Goal: Transaction & Acquisition: Download file/media

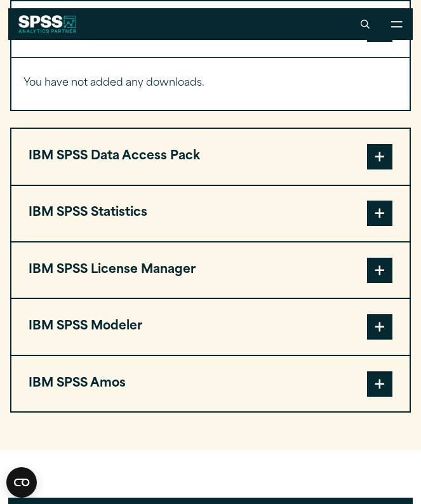
scroll to position [980, 0]
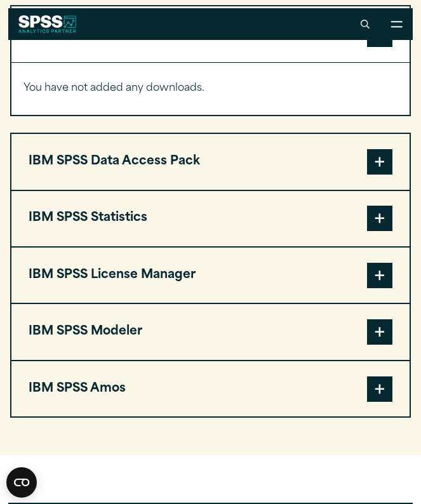
click at [385, 231] on span at bounding box center [379, 218] width 25 height 25
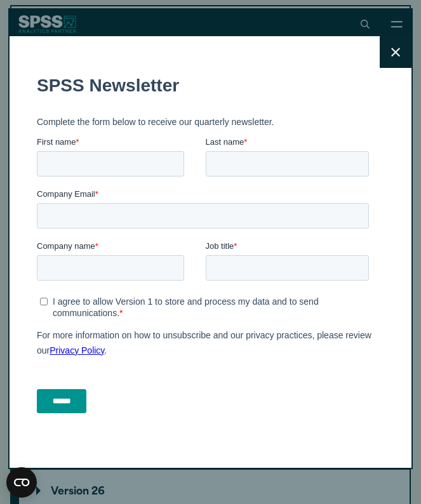
click at [398, 54] on icon at bounding box center [395, 52] width 9 height 9
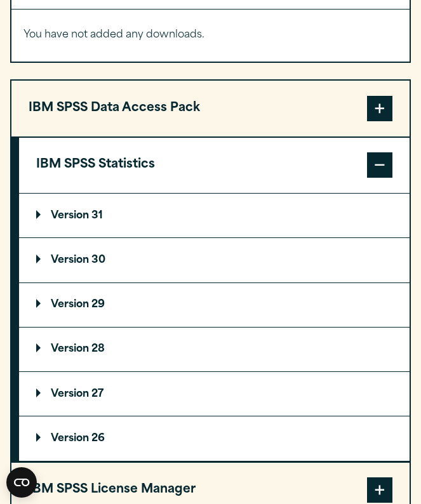
scroll to position [1043, 0]
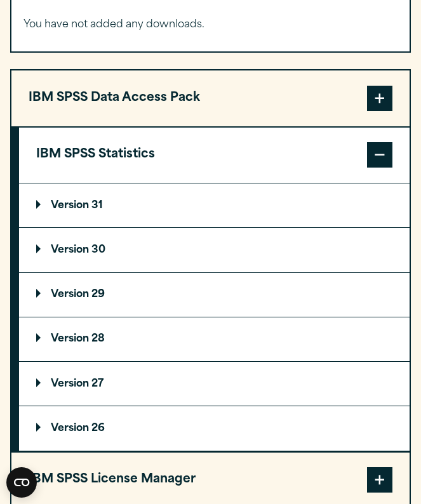
click at [97, 255] on p "Version 30" at bounding box center [70, 250] width 69 height 10
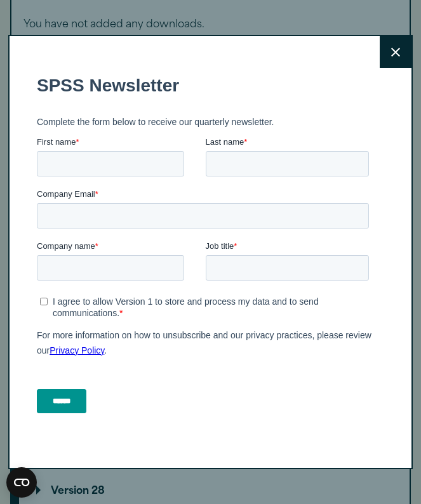
click at [398, 55] on icon at bounding box center [395, 52] width 9 height 9
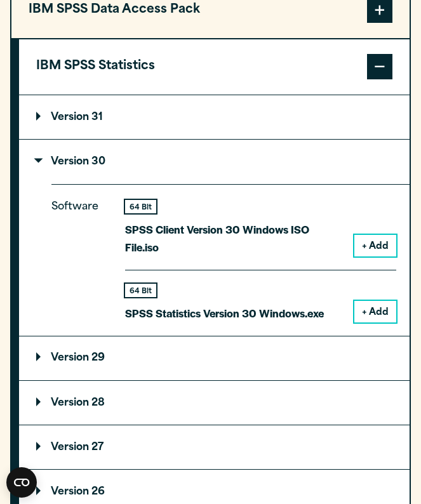
scroll to position [1133, 0]
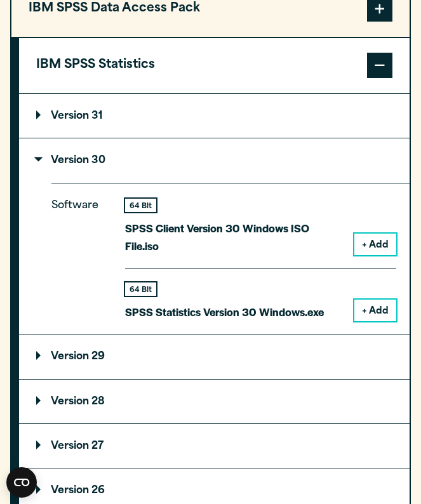
click at [365, 311] on button "+ Add" at bounding box center [375, 311] width 42 height 22
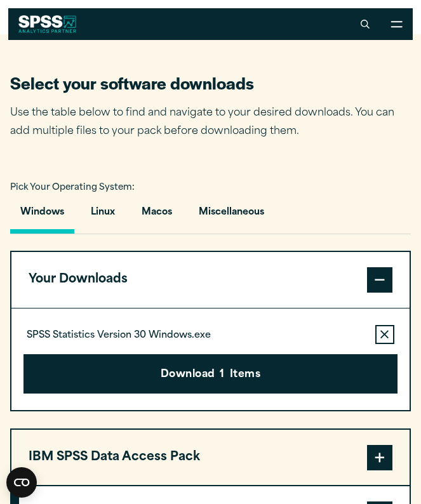
scroll to position [733, 0]
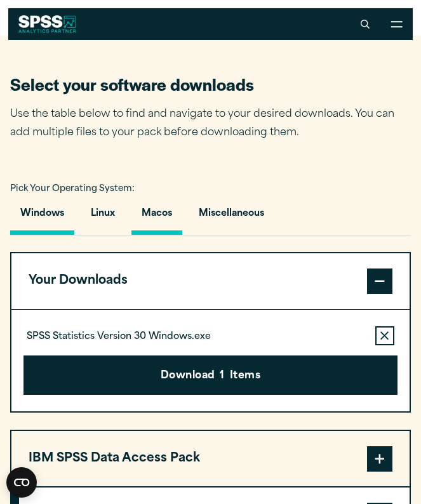
click at [160, 231] on button "Macos" at bounding box center [156, 217] width 51 height 36
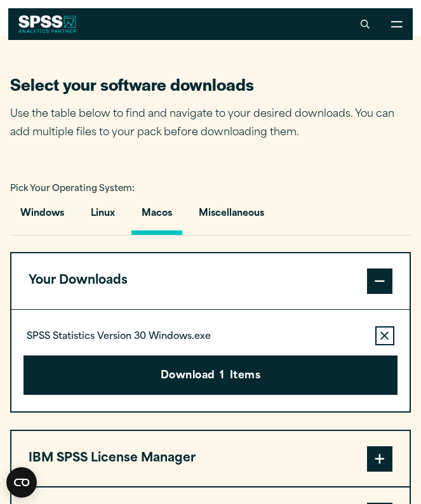
click at [160, 231] on button "Macos" at bounding box center [156, 217] width 51 height 36
click at [386, 345] on button "Remove this item from your software download list" at bounding box center [384, 335] width 19 height 19
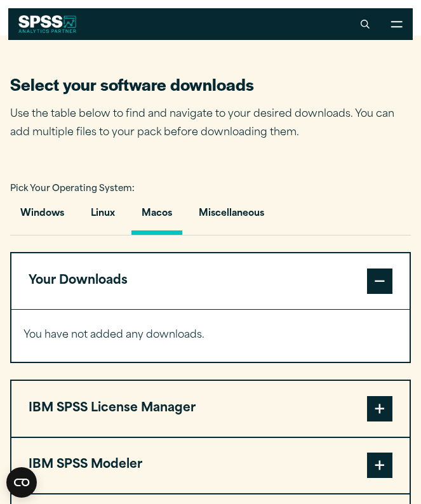
click at [158, 234] on button "Macos" at bounding box center [156, 217] width 51 height 36
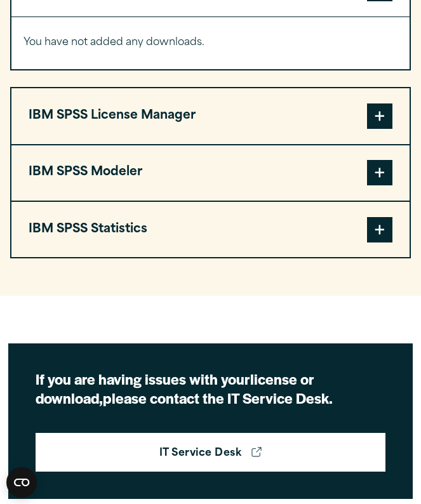
scroll to position [1026, 0]
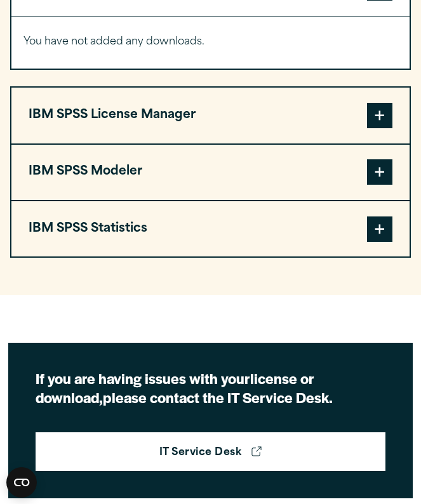
click at [373, 242] on span at bounding box center [379, 229] width 25 height 25
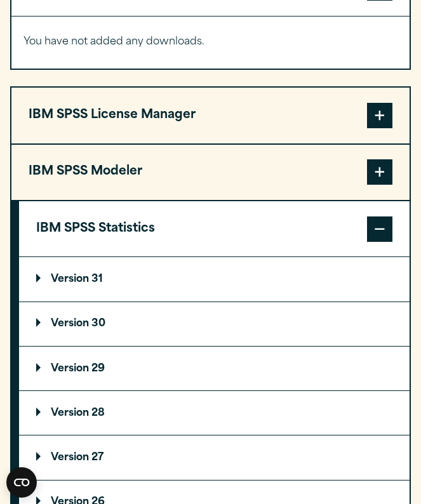
click at [133, 345] on summary "Version 30" at bounding box center [214, 324] width 391 height 44
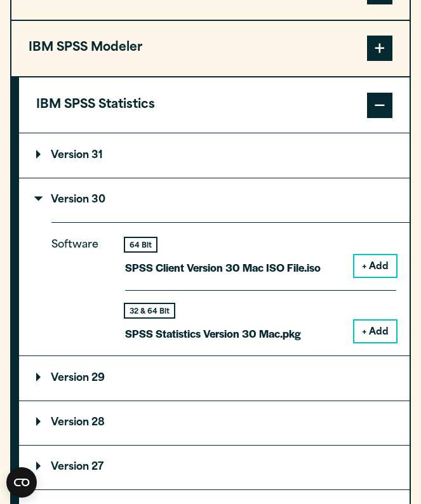
scroll to position [1162, 0]
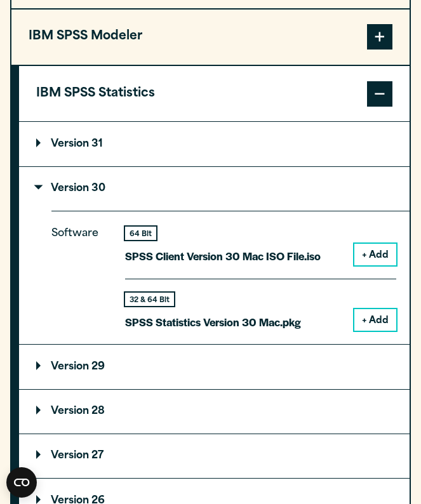
click at [380, 331] on button "+ Add" at bounding box center [375, 320] width 42 height 22
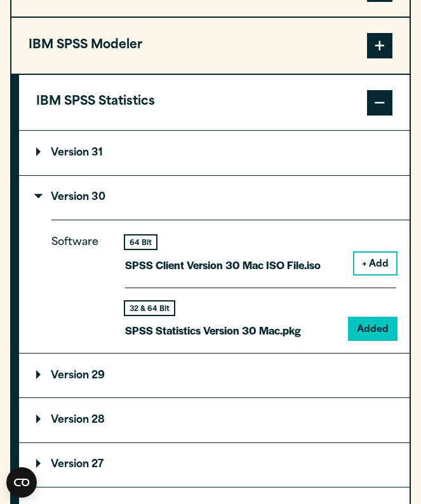
scroll to position [1205, 0]
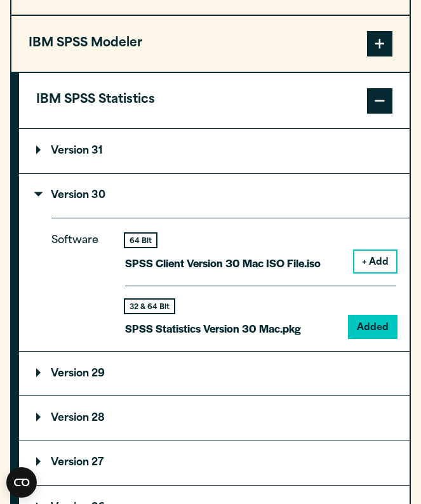
click at [265, 396] on summary "Version 29" at bounding box center [214, 374] width 391 height 44
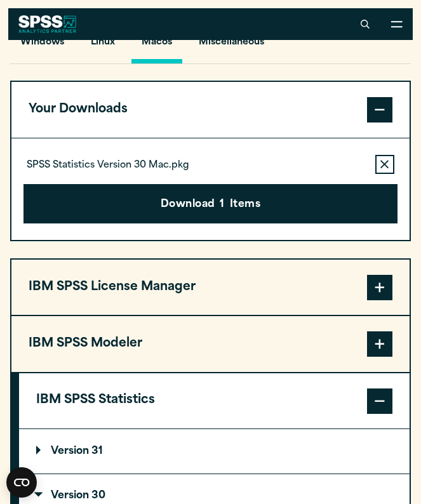
scroll to position [904, 0]
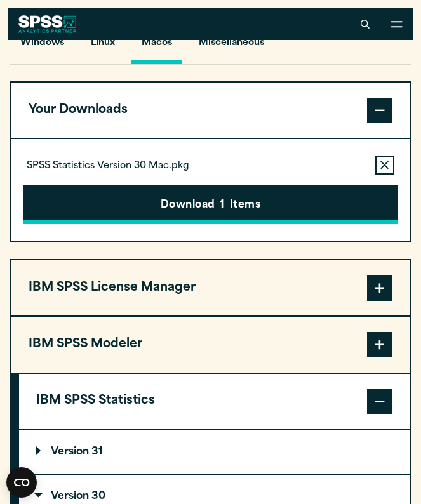
click at [265, 224] on button "Download 1 Items" at bounding box center [209, 204] width 373 height 39
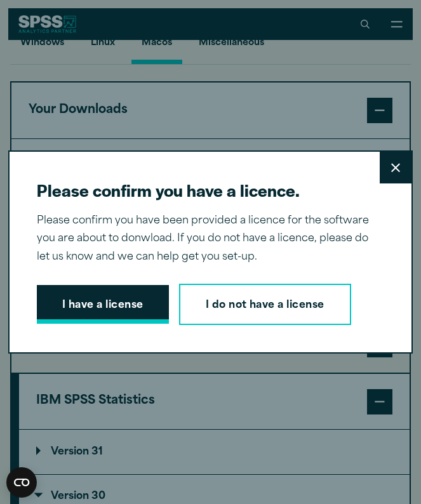
click at [119, 303] on button "I have a license" at bounding box center [103, 304] width 132 height 39
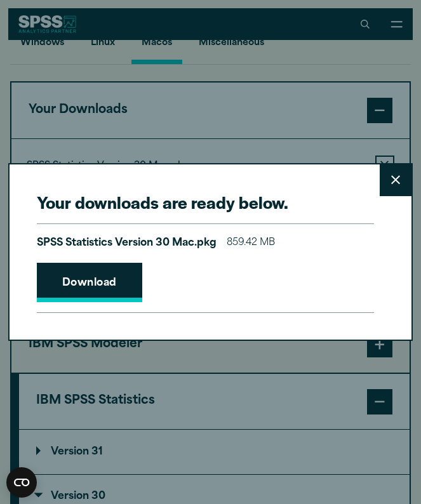
click at [114, 281] on link "Download" at bounding box center [89, 282] width 105 height 39
